Goal: Task Accomplishment & Management: Use online tool/utility

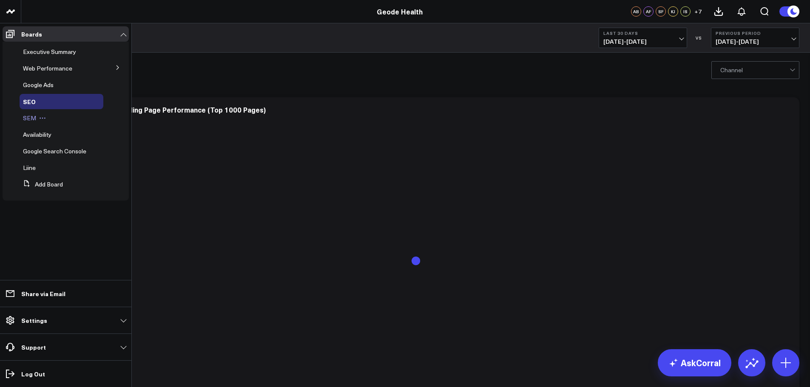
click at [25, 119] on span "SEM" at bounding box center [29, 118] width 13 height 8
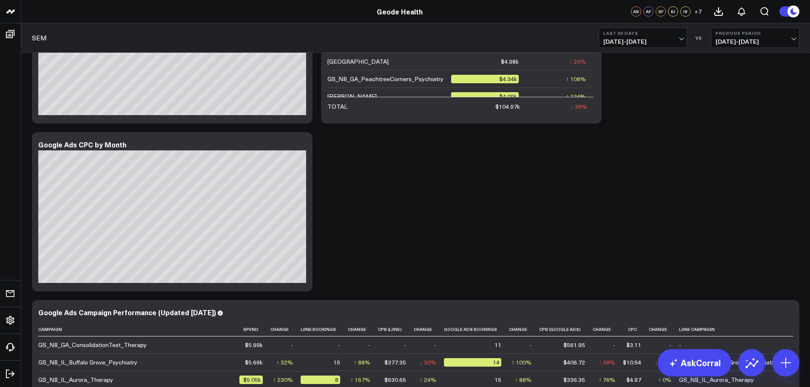
scroll to position [601, 0]
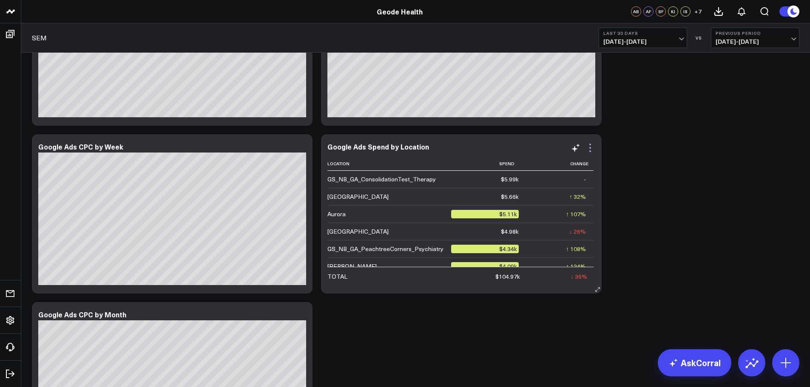
click at [593, 144] on icon at bounding box center [590, 148] width 10 height 10
click at [422, 331] on div "Modify via AI Copy link to widget Ask support Remove Create linked copy Executi…" at bounding box center [416, 46] width 776 height 1175
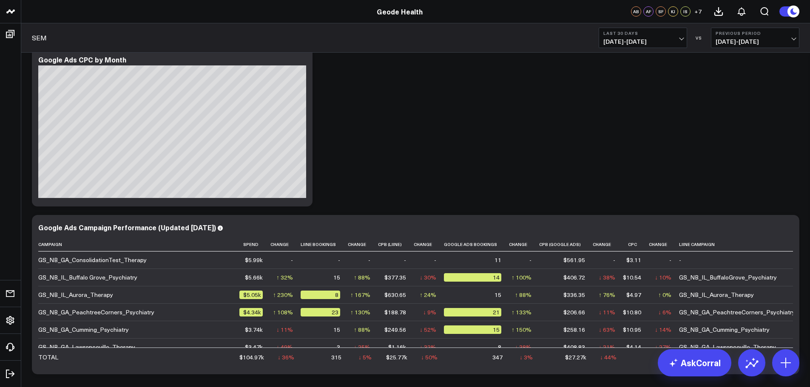
click at [678, 37] on button "Last 30 Days [DATE] - [DATE]" at bounding box center [642, 38] width 88 height 20
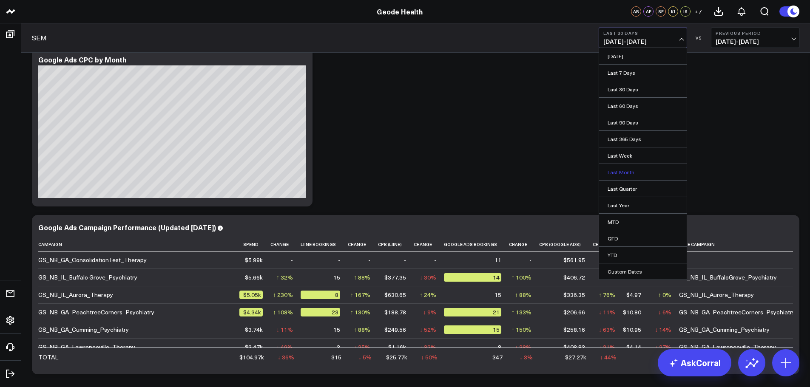
click at [633, 174] on link "Last Month" at bounding box center [643, 172] width 88 height 16
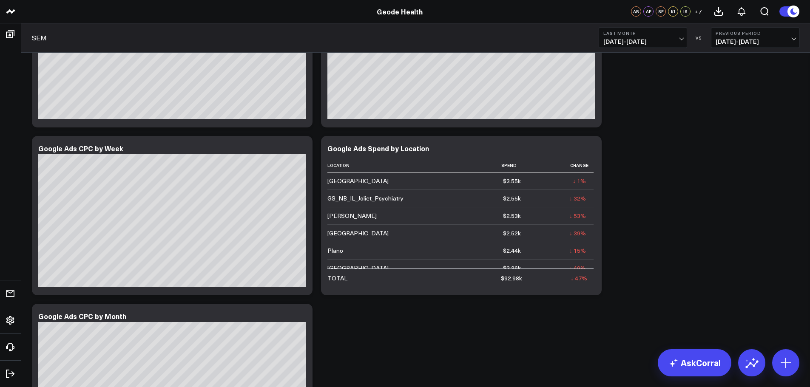
scroll to position [601, 0]
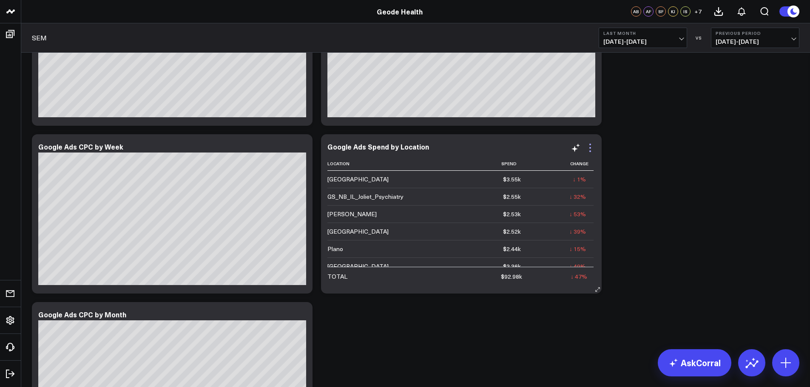
click at [592, 147] on icon at bounding box center [590, 148] width 10 height 10
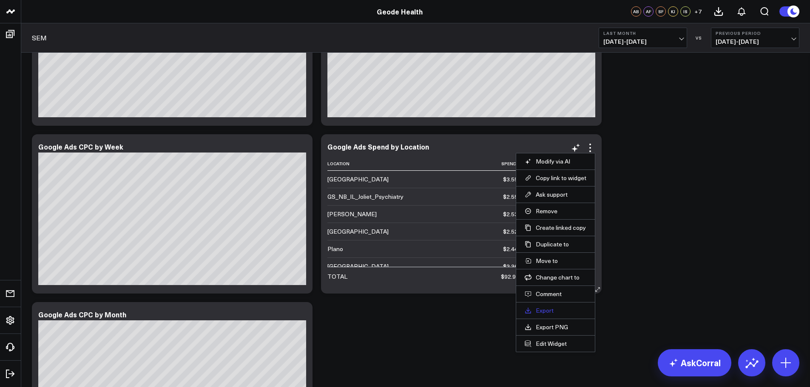
click at [547, 312] on link "Export" at bounding box center [555, 311] width 62 height 8
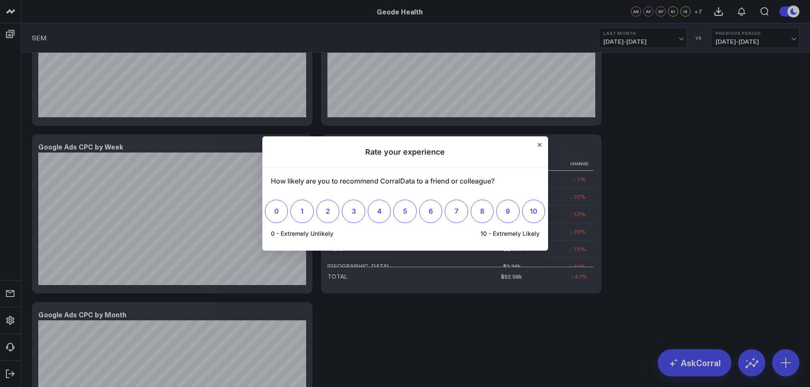
scroll to position [0, 0]
